Goal: Navigation & Orientation: Find specific page/section

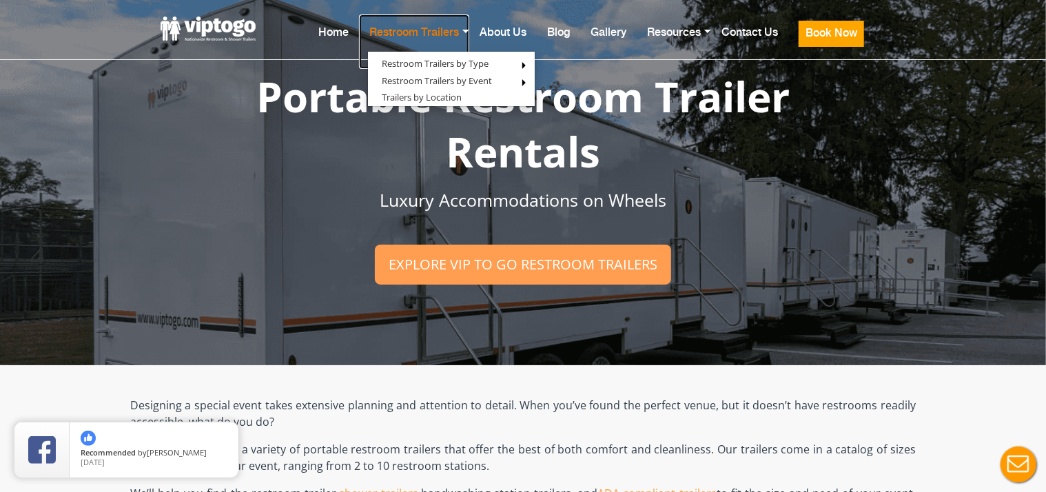
click at [409, 37] on link "Restroom Trailers" at bounding box center [414, 41] width 110 height 54
click at [324, 32] on link "Home" at bounding box center [333, 41] width 51 height 54
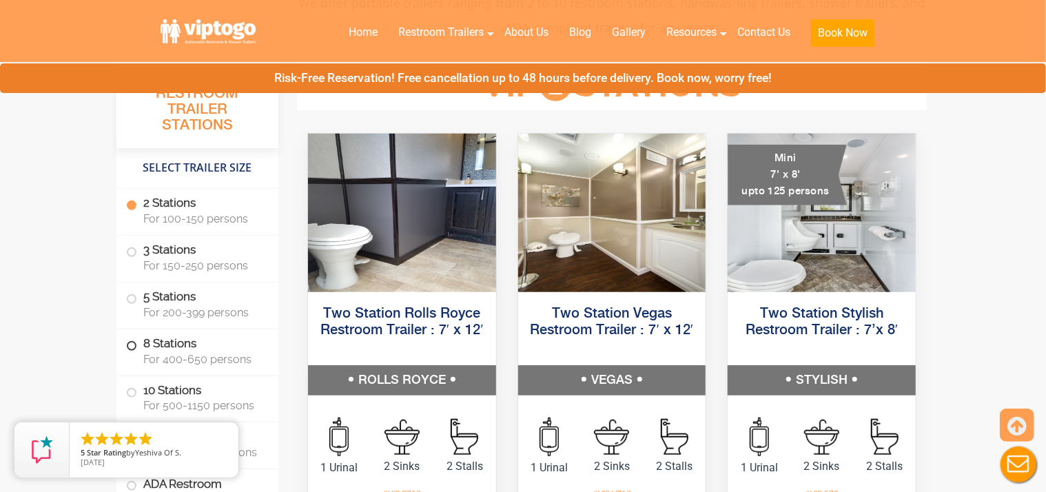
drag, startPoint x: 194, startPoint y: 355, endPoint x: 227, endPoint y: 347, distance: 34.8
click at [194, 354] on span "For 400-650 persons" at bounding box center [202, 359] width 119 height 13
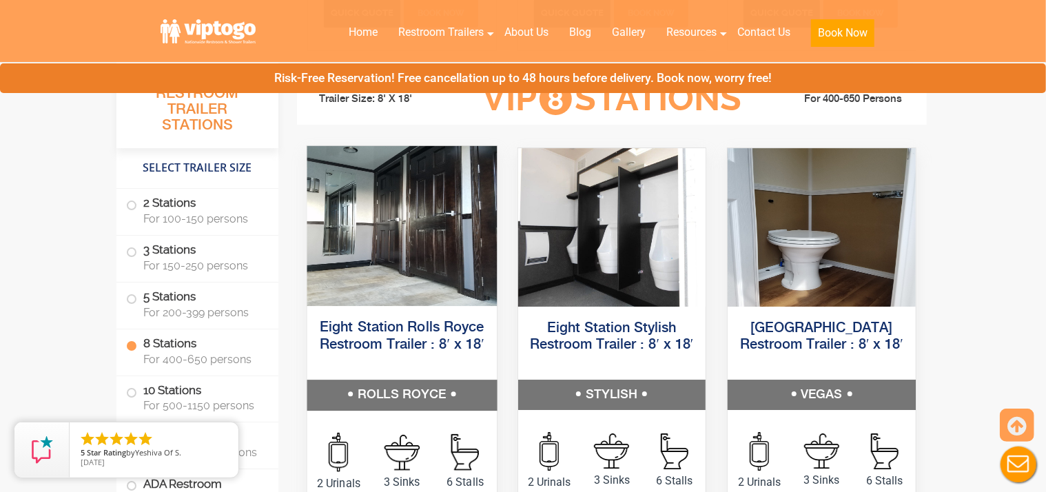
scroll to position [2630, 0]
